Goal: Find specific page/section: Find specific page/section

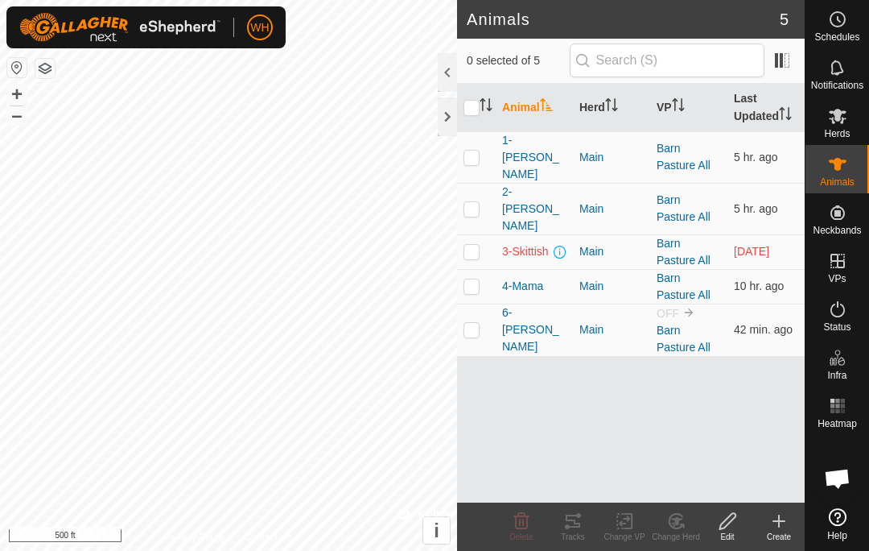
click at [476, 323] on p-checkbox at bounding box center [472, 329] width 16 height 13
checkbox input "true"
click at [576, 525] on icon at bounding box center [572, 520] width 19 height 19
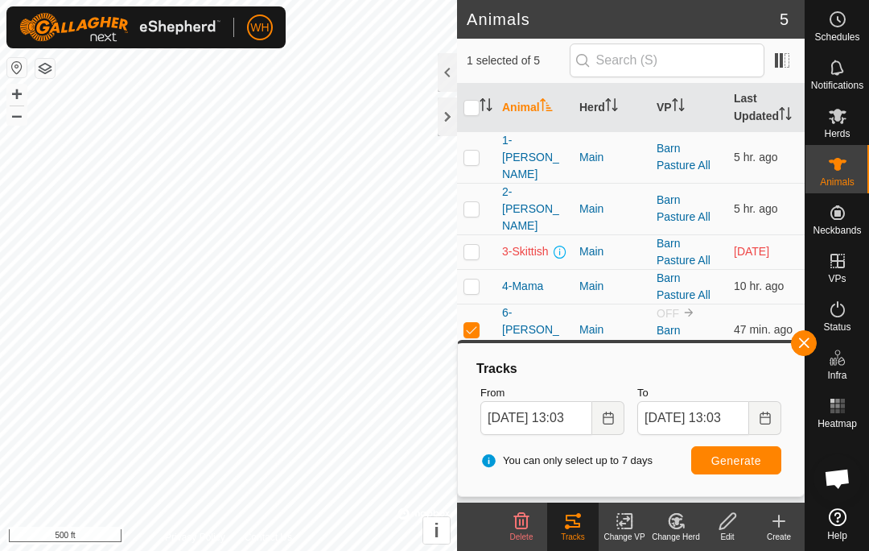
checkbox input "true"
checkbox input "false"
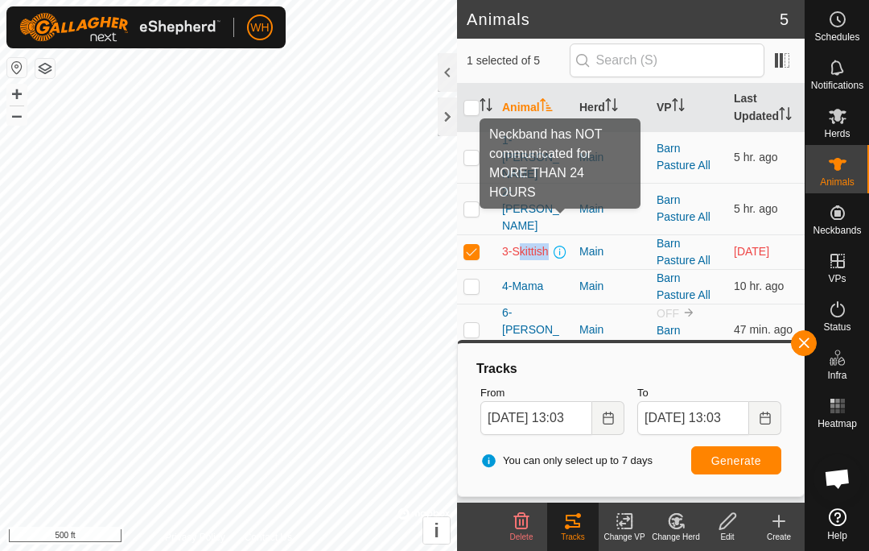
click at [560, 245] on span at bounding box center [560, 251] width 13 height 13
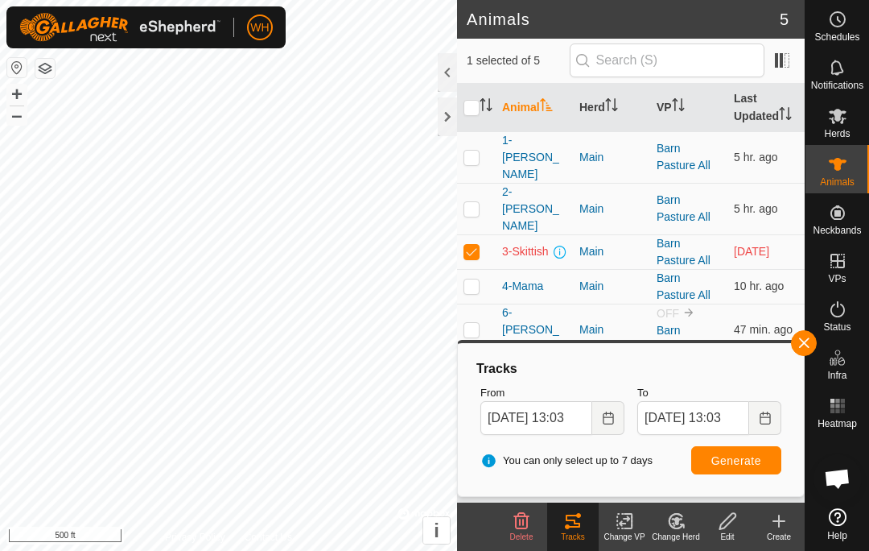
click at [566, 243] on div "3-Skittish" at bounding box center [534, 251] width 64 height 17
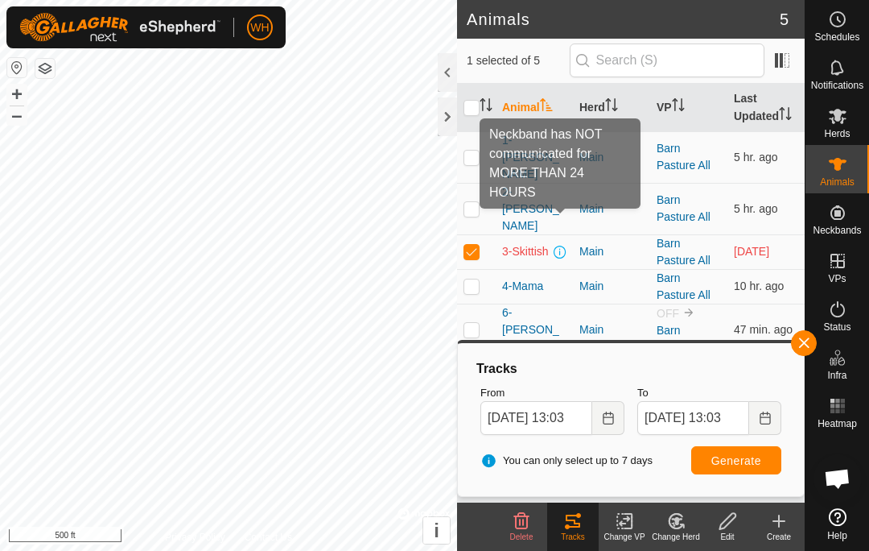
click at [563, 245] on span at bounding box center [560, 251] width 13 height 13
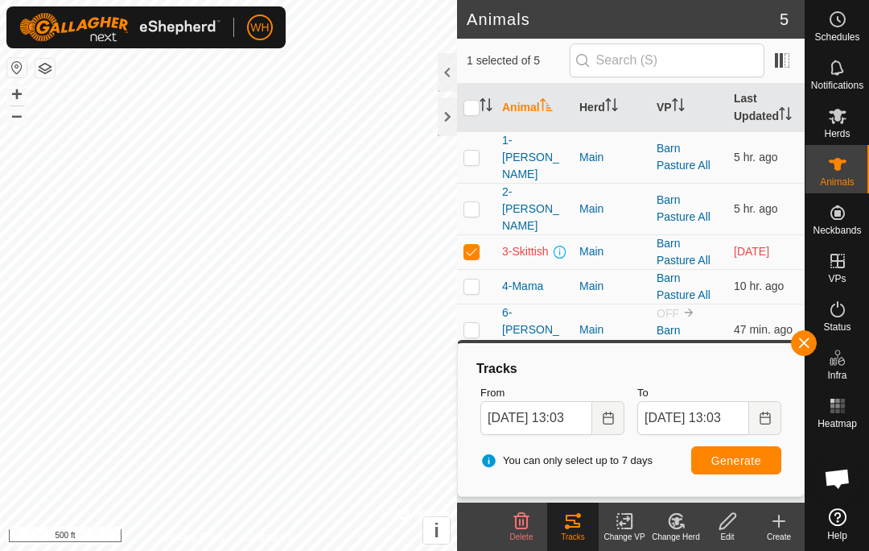
click at [569, 234] on td "3-Skittish" at bounding box center [534, 251] width 77 height 35
click at [568, 234] on td "3-Skittish" at bounding box center [534, 251] width 77 height 35
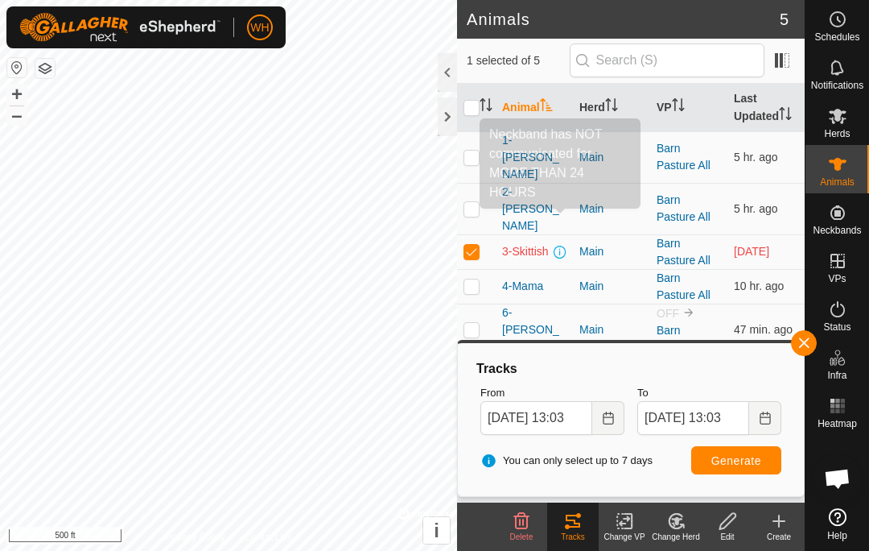
click at [569, 234] on td "3-Skittish" at bounding box center [534, 251] width 77 height 35
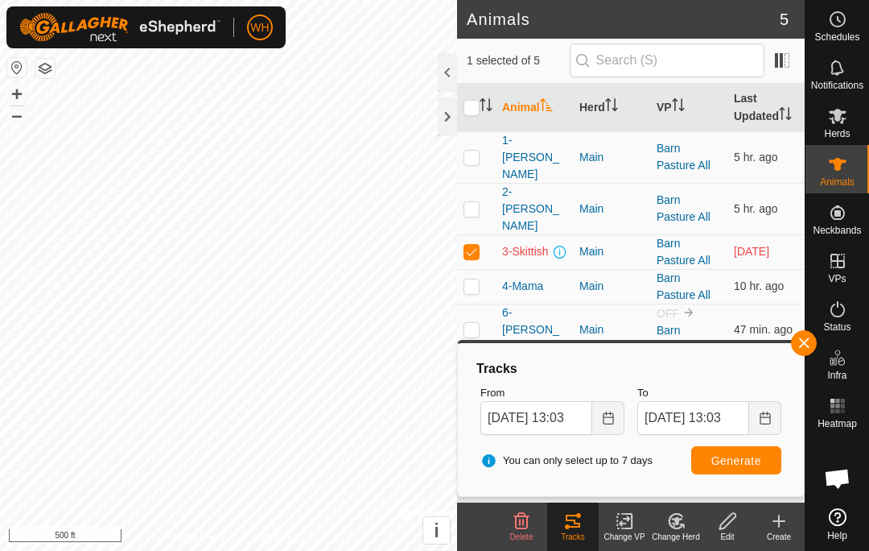
click at [573, 234] on td "Main" at bounding box center [611, 251] width 77 height 35
click at [571, 234] on td "3-Skittish" at bounding box center [534, 251] width 77 height 35
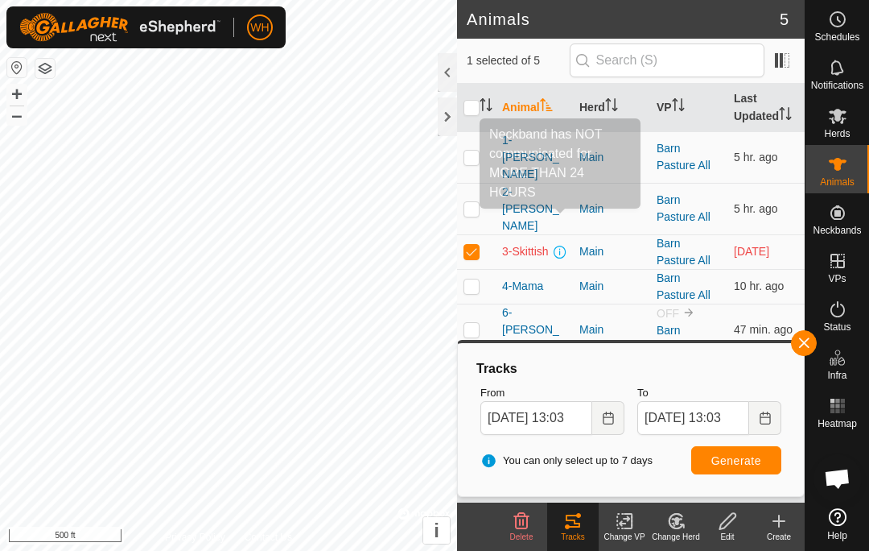
click at [572, 234] on td "3-Skittish" at bounding box center [534, 251] width 77 height 35
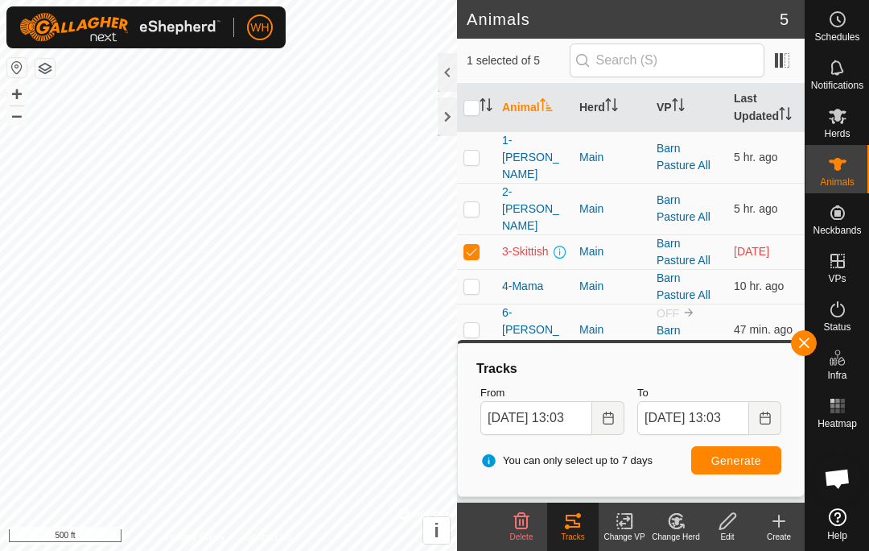
click at [572, 234] on td "3-Skittish" at bounding box center [534, 251] width 77 height 35
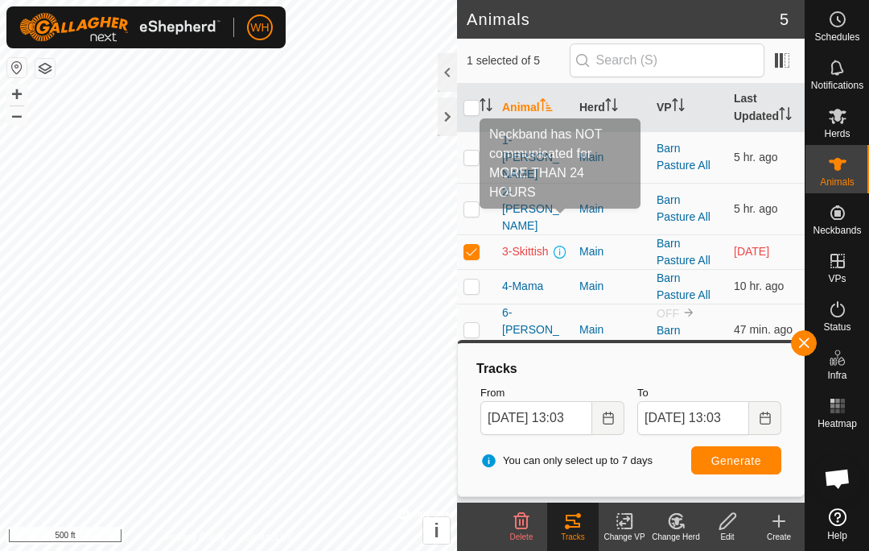
click at [573, 234] on td "Main" at bounding box center [611, 251] width 77 height 35
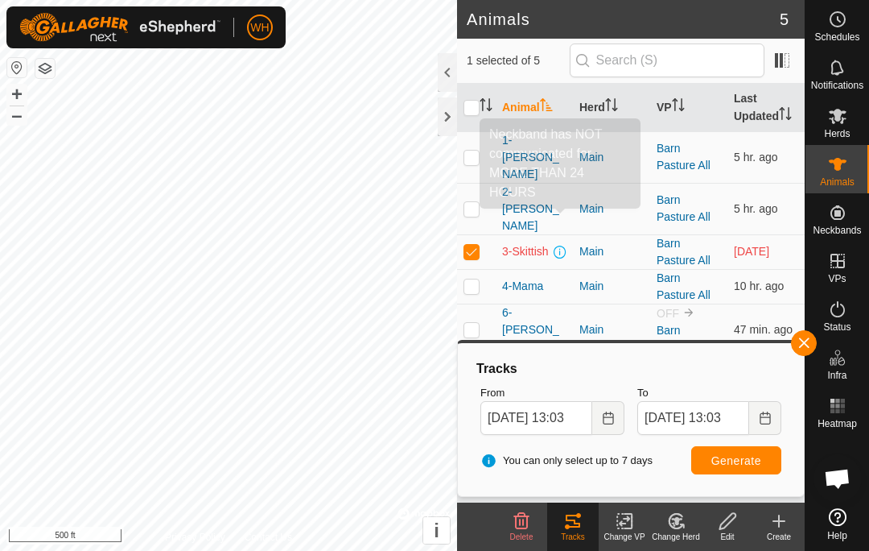
click at [573, 234] on td "Main" at bounding box center [611, 251] width 77 height 35
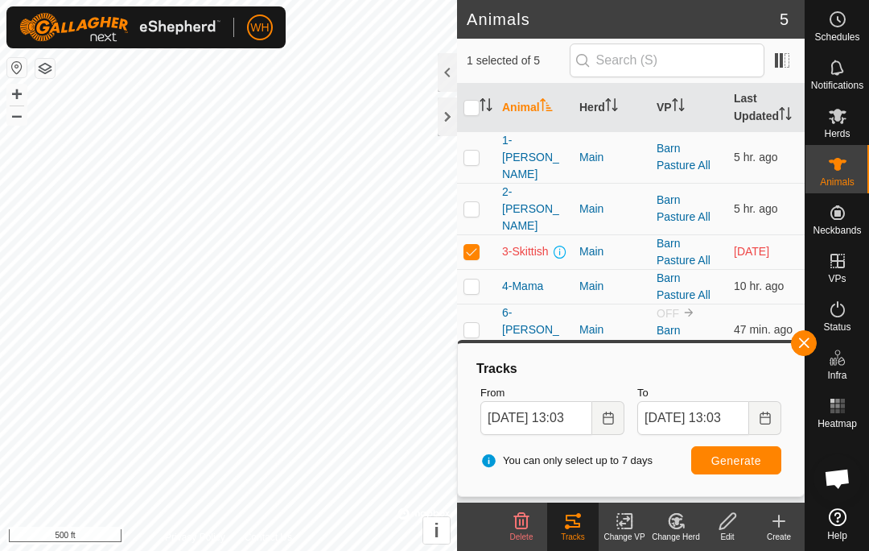
click at [575, 234] on td "Main" at bounding box center [611, 251] width 77 height 35
click at [761, 245] on span "[DATE]" at bounding box center [751, 251] width 35 height 13
click at [761, 202] on span "5 hr. ago" at bounding box center [756, 208] width 44 height 13
click at [771, 279] on span "10 hr. ago" at bounding box center [759, 285] width 50 height 13
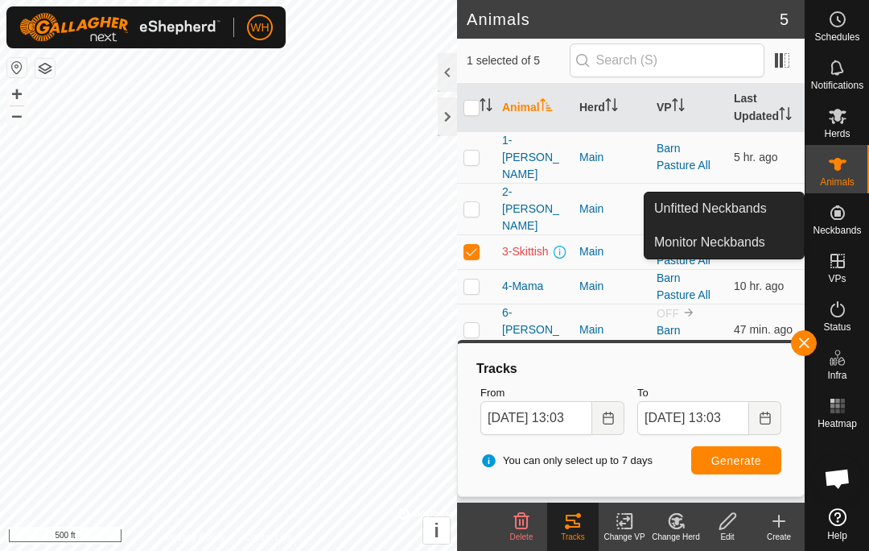
click at [835, 217] on icon at bounding box center [837, 212] width 19 height 19
click at [841, 320] on es-activation-svg-icon at bounding box center [837, 309] width 29 height 26
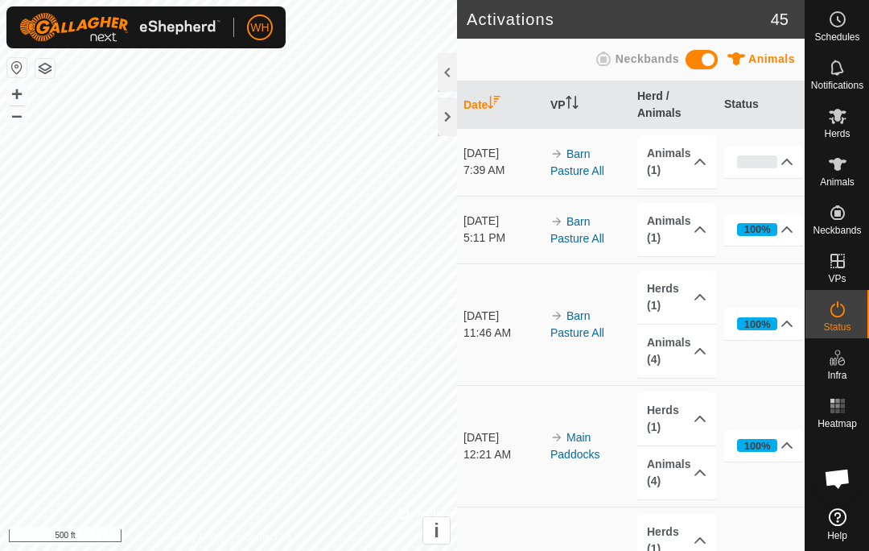
click at [829, 317] on icon at bounding box center [837, 308] width 19 height 19
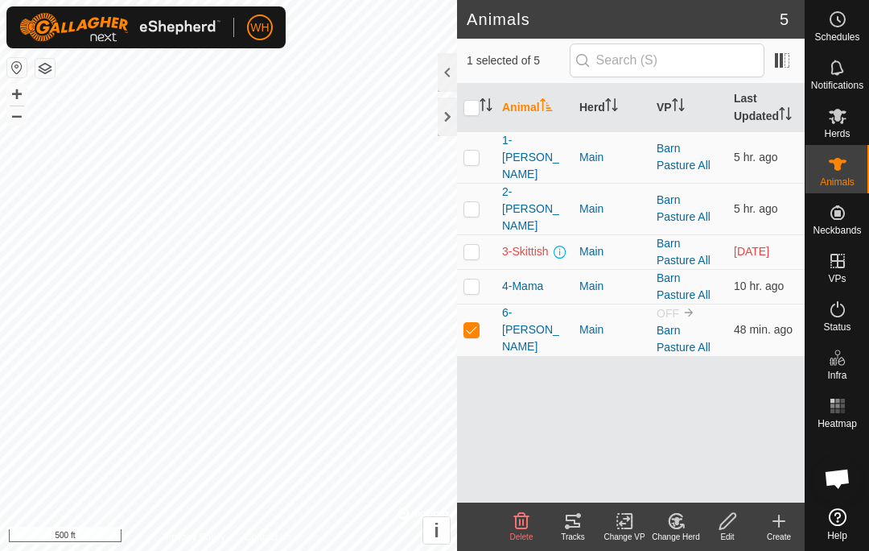
click at [574, 519] on icon at bounding box center [573, 520] width 14 height 13
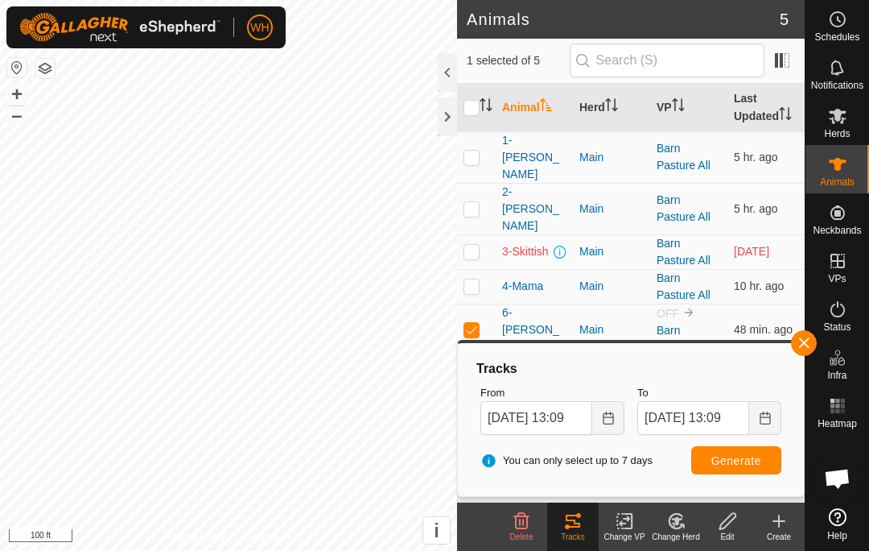
click at [807, 340] on span "button" at bounding box center [804, 342] width 13 height 13
